Goal: Find specific page/section: Find specific page/section

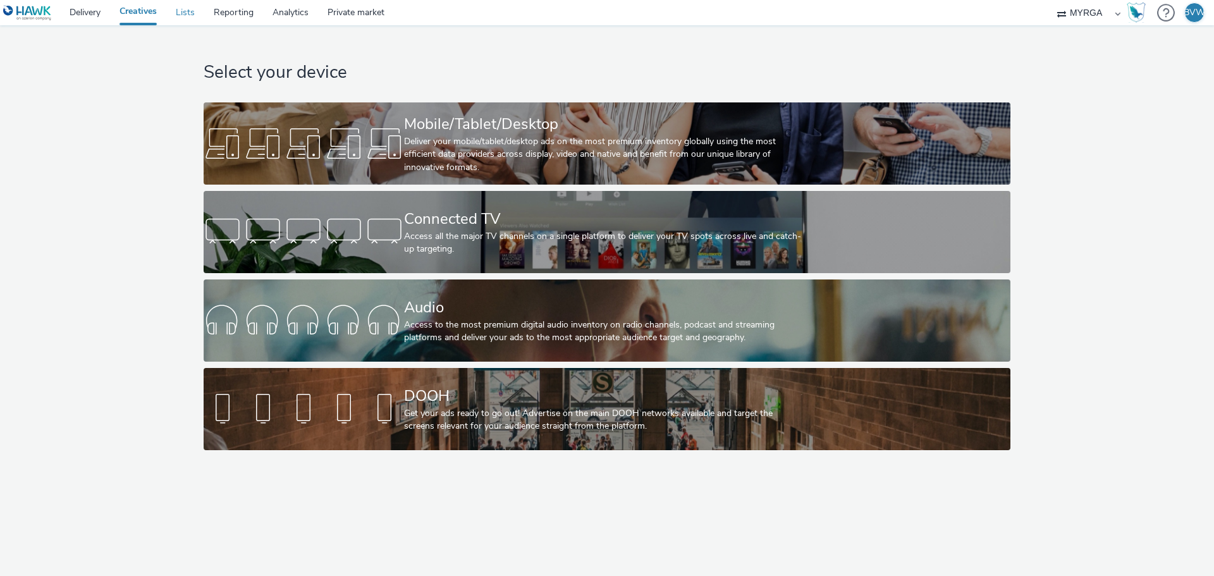
click at [186, 13] on link "Lists" at bounding box center [185, 12] width 38 height 25
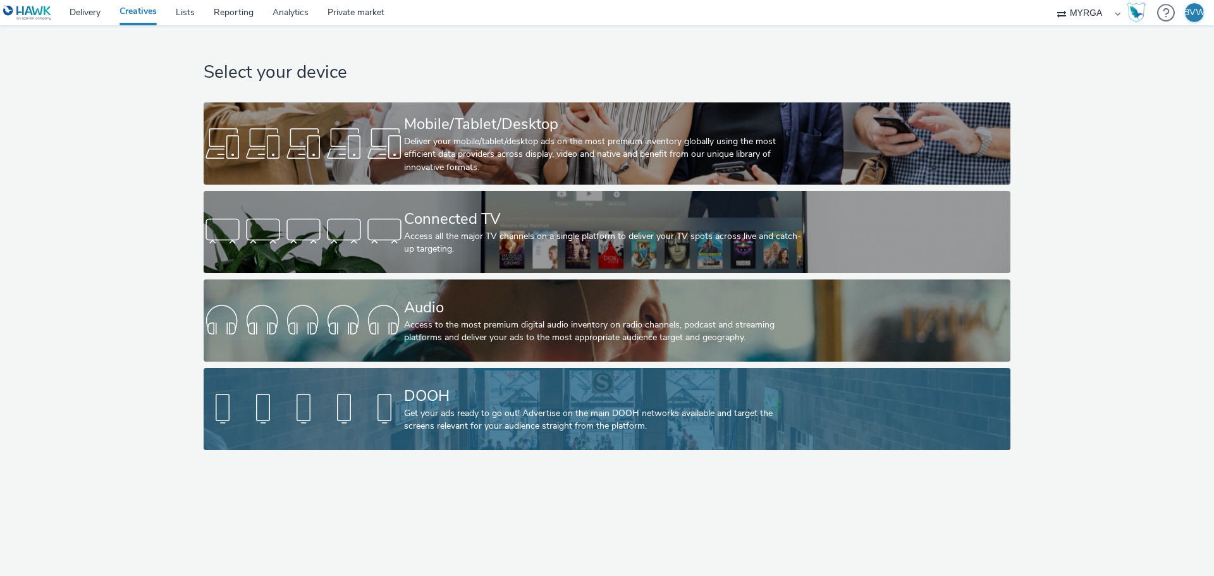
click at [273, 377] on link "DOOH Get your ads ready to go out! Advertise on the main DOOH networks availabl…" at bounding box center [607, 409] width 806 height 82
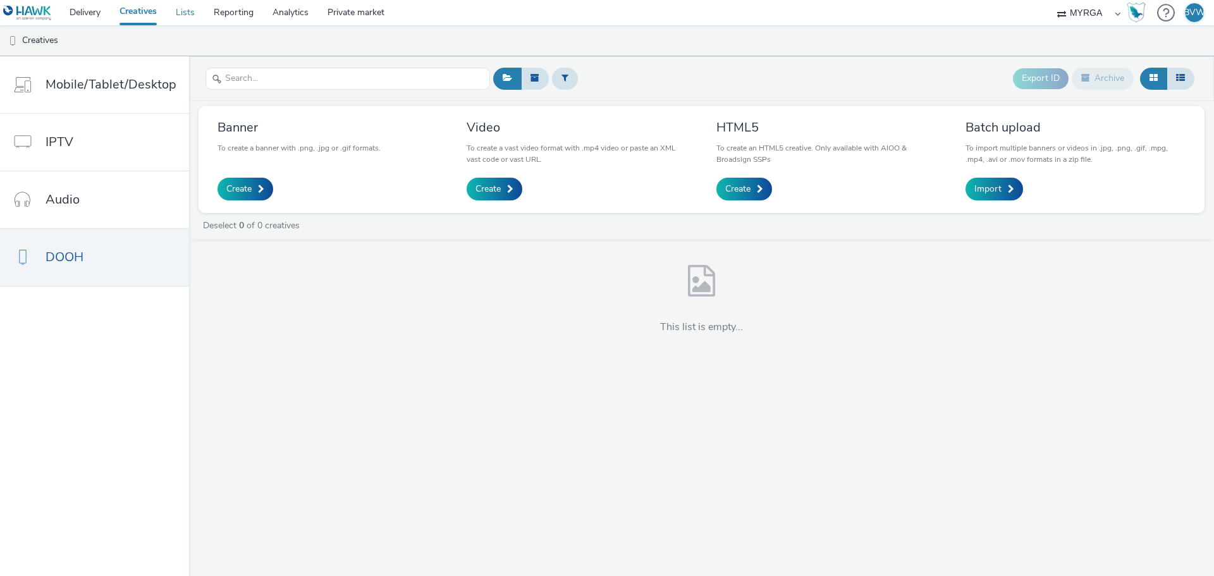
click at [186, 8] on link "Lists" at bounding box center [185, 12] width 38 height 25
